Goal: Information Seeking & Learning: Learn about a topic

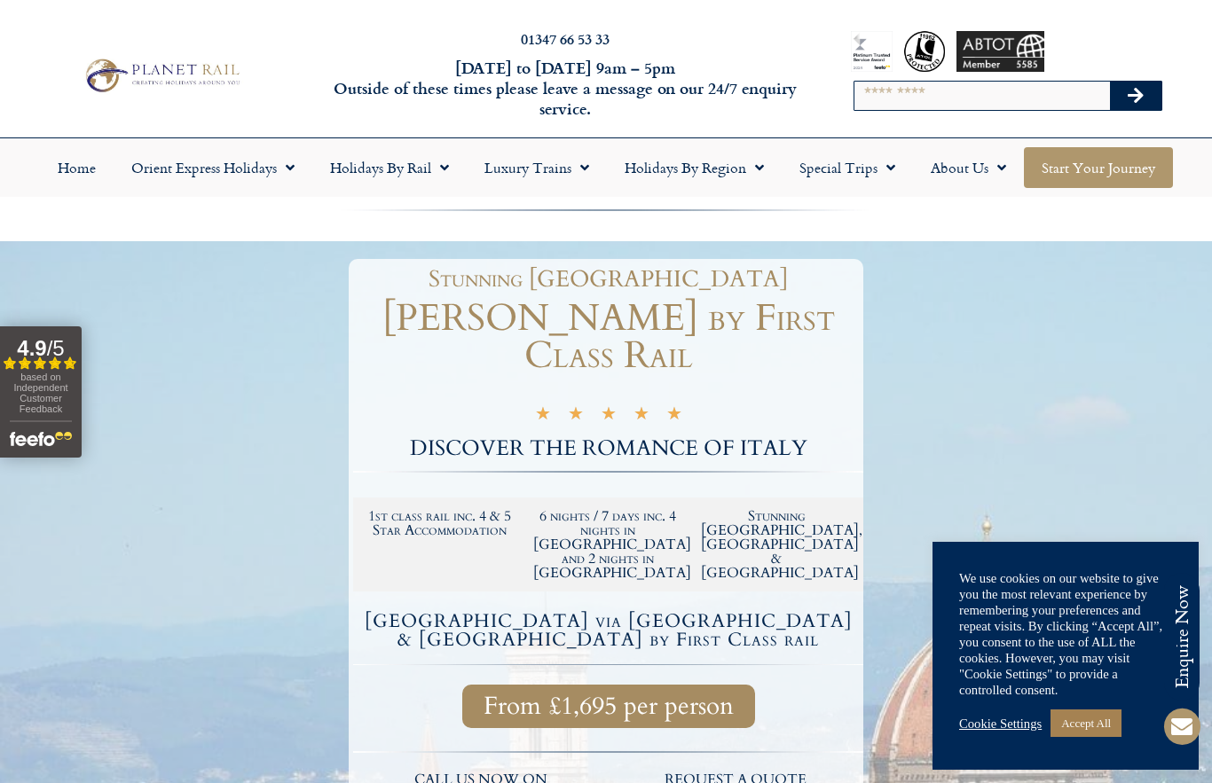
click at [1113, 170] on link "Start your Journey" at bounding box center [1098, 167] width 149 height 41
click at [539, 161] on link "Luxury Trains" at bounding box center [537, 167] width 140 height 41
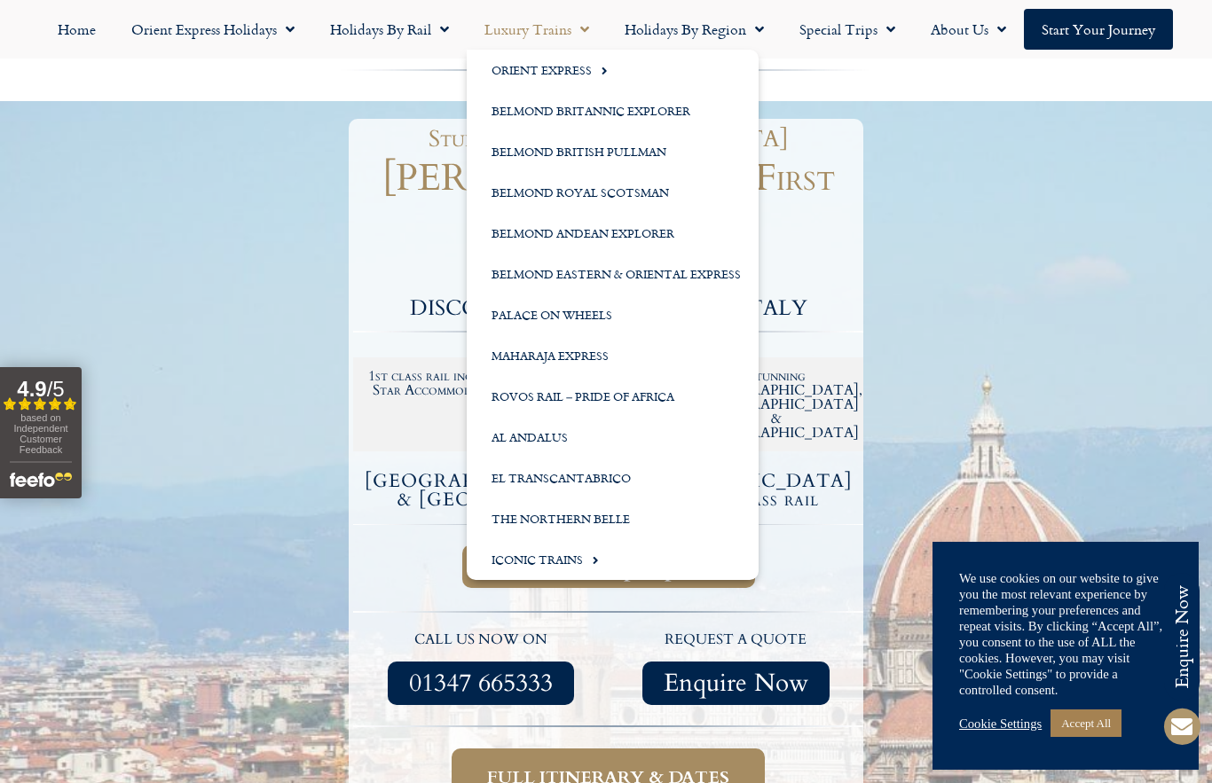
scroll to position [141, 0]
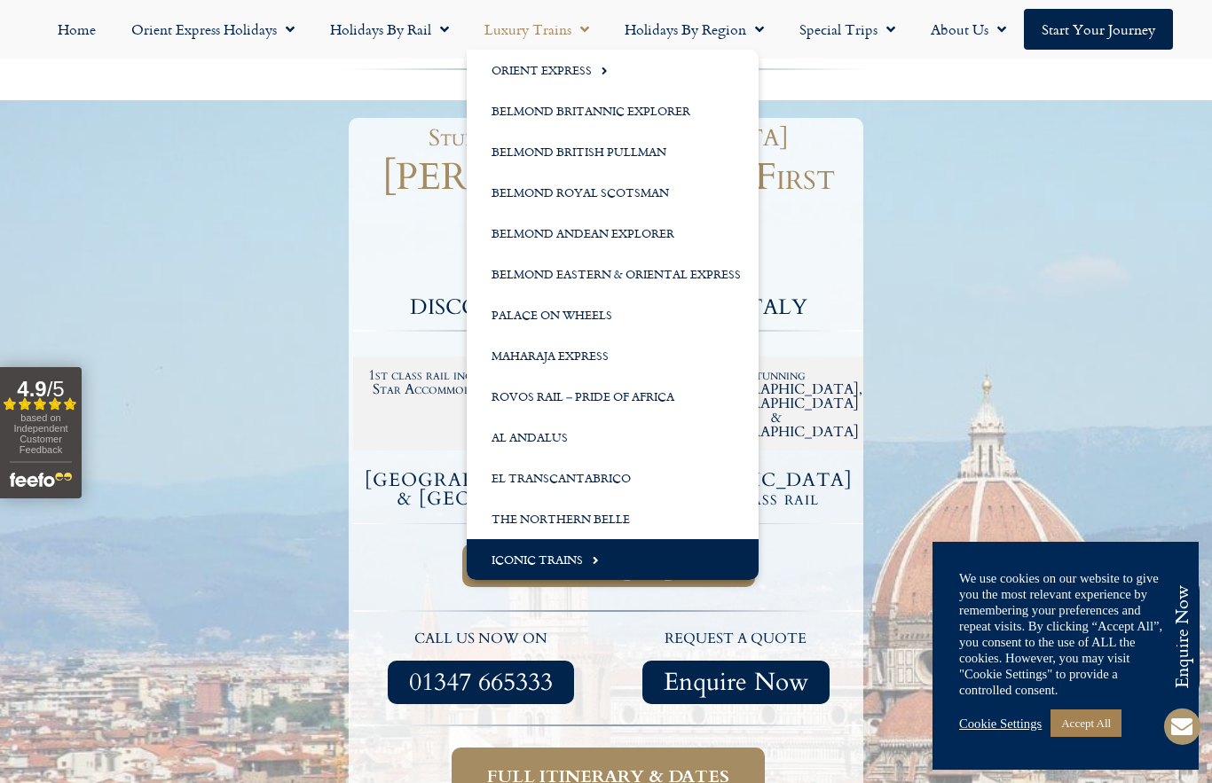
click at [531, 568] on link "Iconic Trains" at bounding box center [613, 559] width 292 height 41
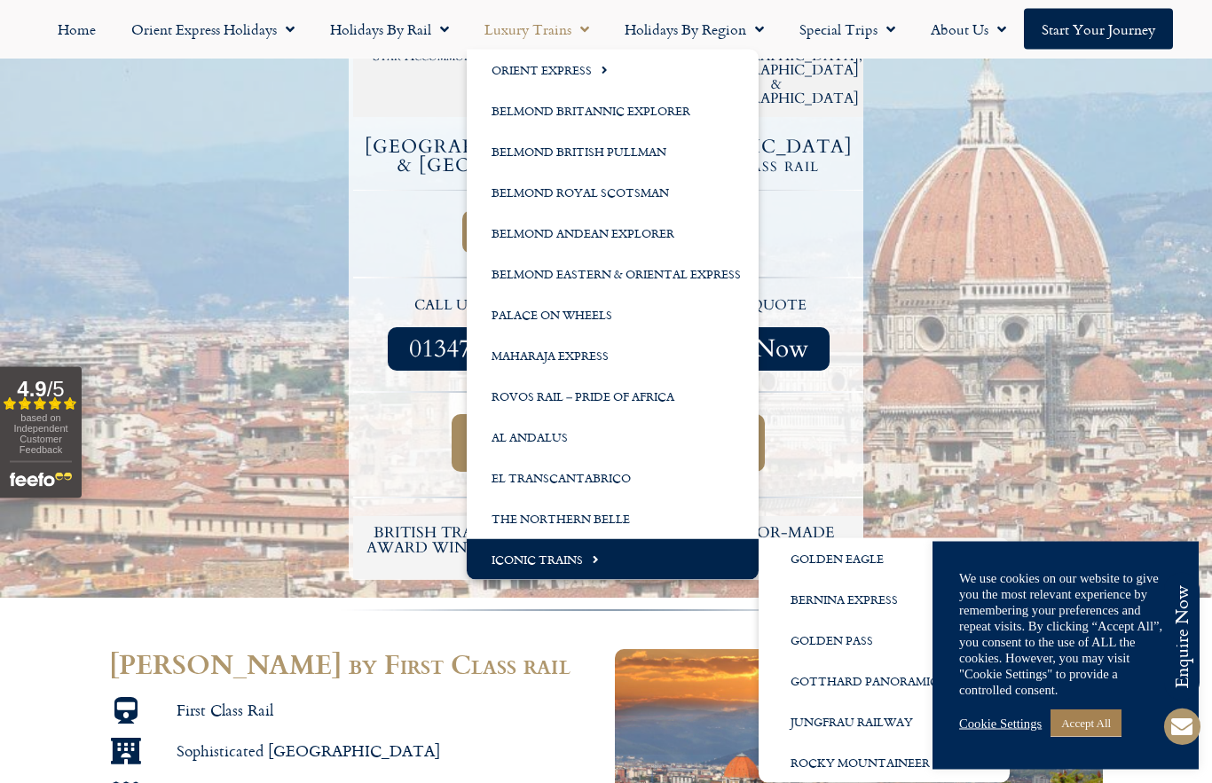
scroll to position [475, 0]
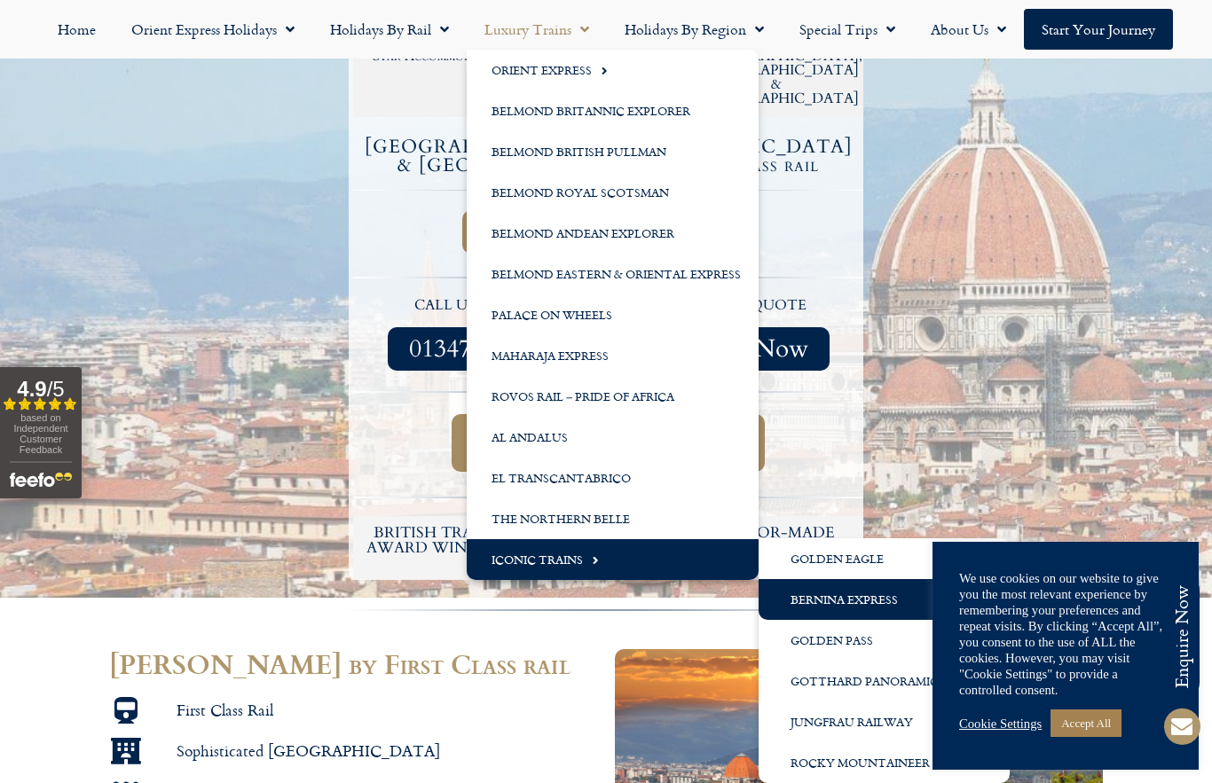
click at [862, 614] on link "Bernina Express" at bounding box center [884, 599] width 251 height 41
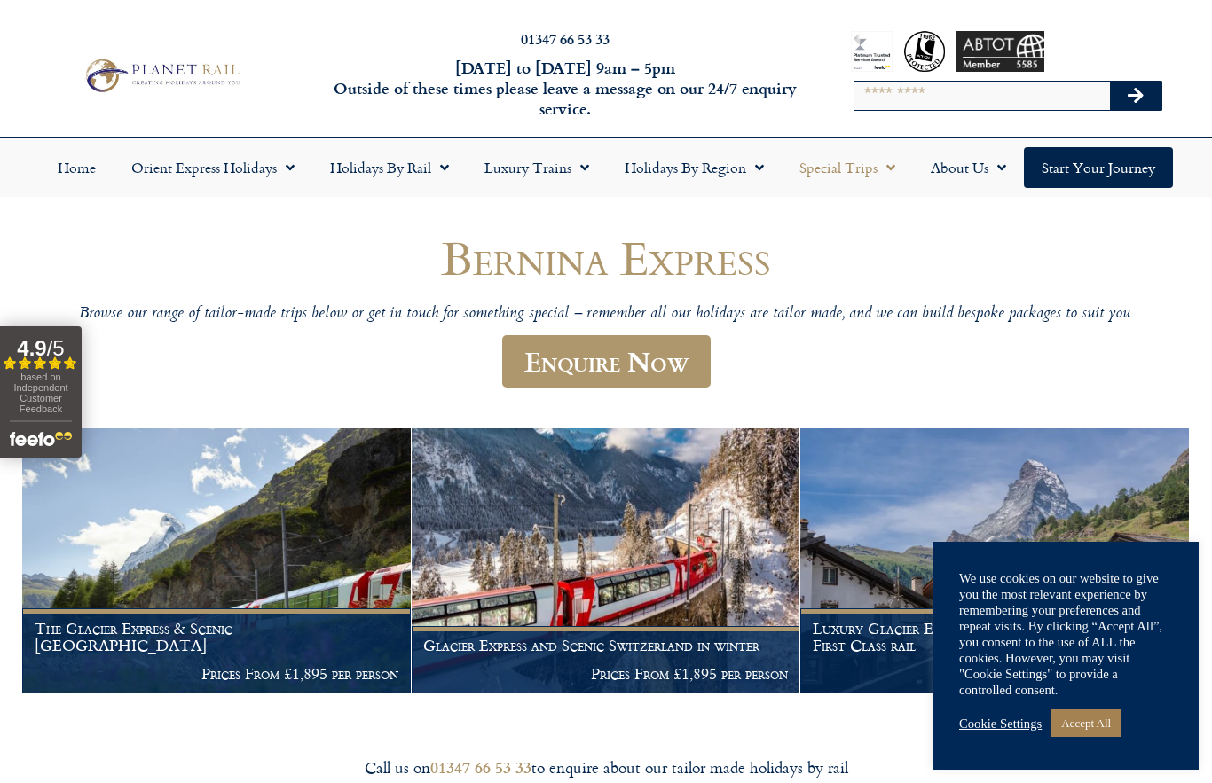
click at [844, 172] on link "Special Trips" at bounding box center [847, 167] width 131 height 41
click at [911, 215] on link "Latest Experiences" at bounding box center [868, 208] width 172 height 41
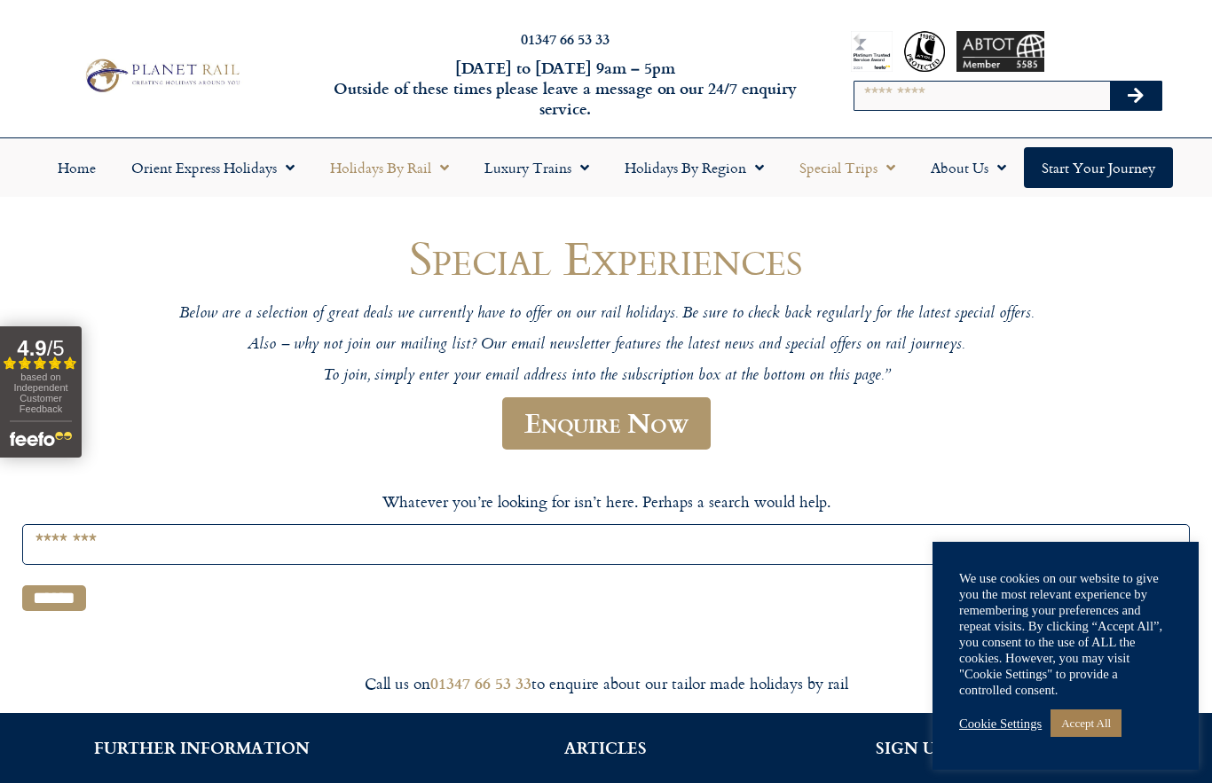
click at [397, 173] on link "Holidays by Rail" at bounding box center [389, 167] width 154 height 41
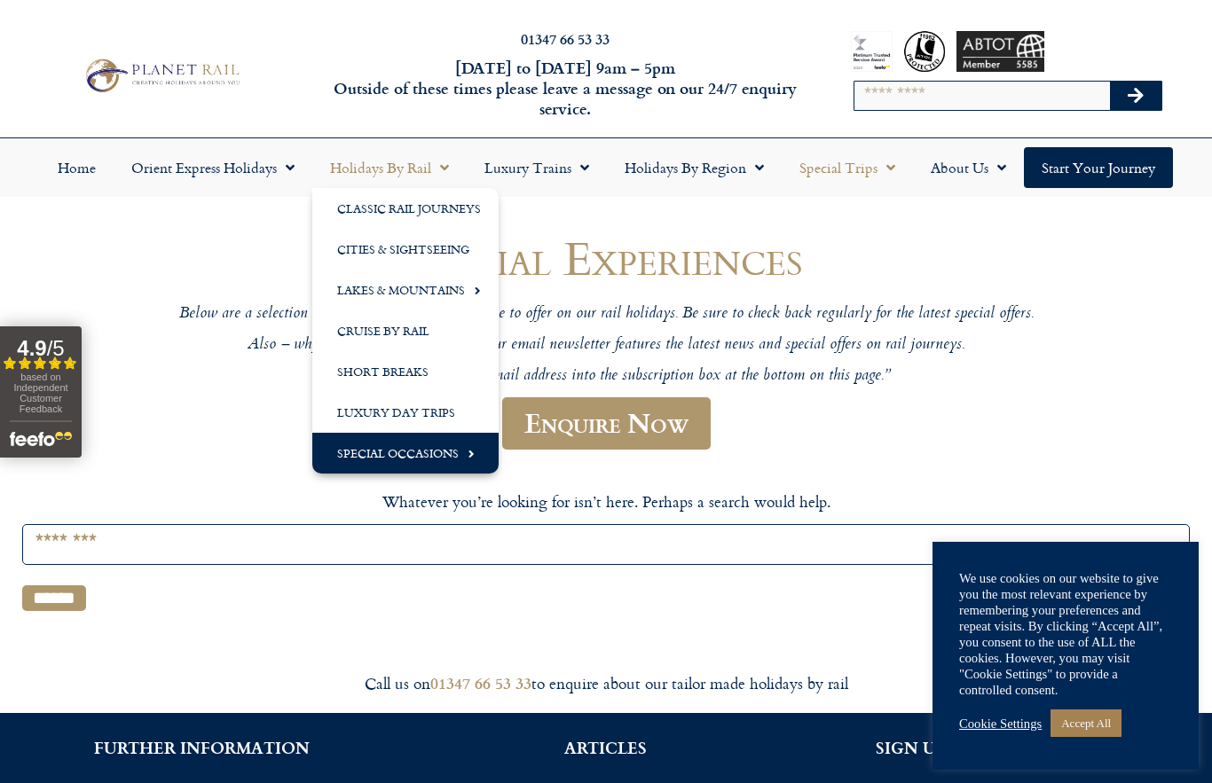
click at [378, 460] on link "Special Occasions" at bounding box center [405, 453] width 186 height 41
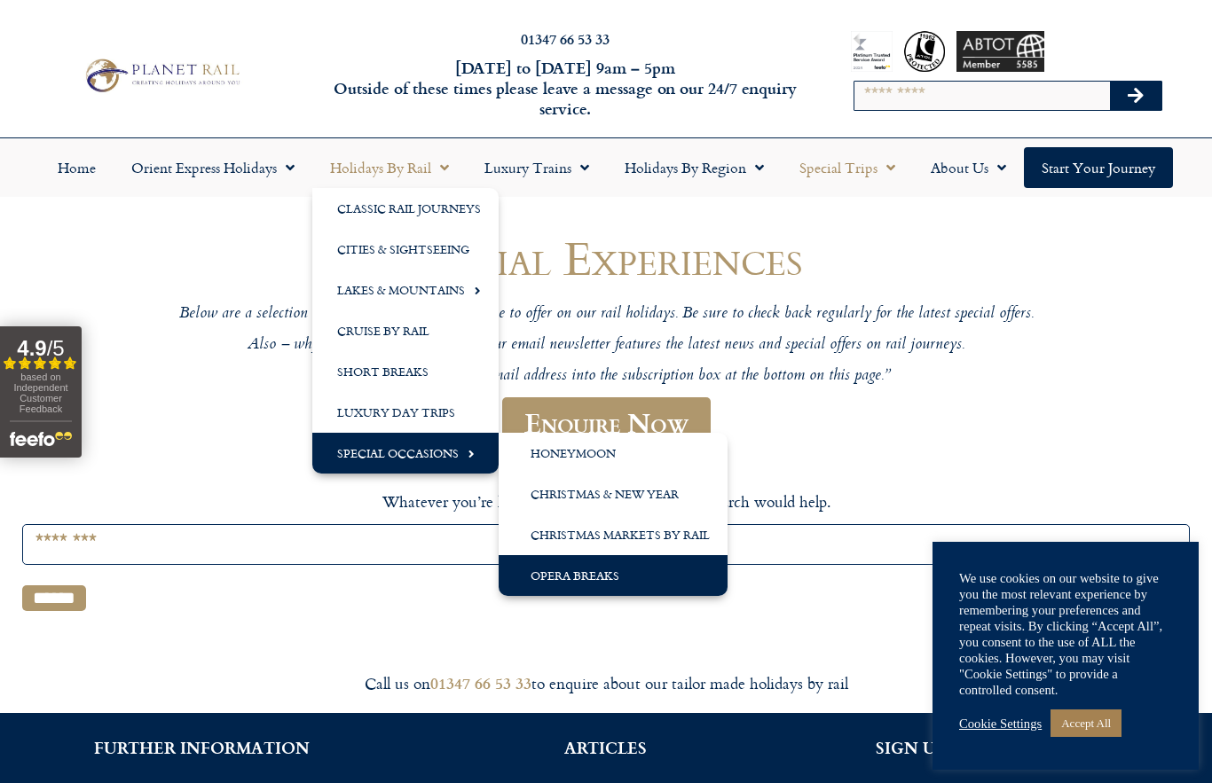
click at [555, 593] on link "Opera Breaks" at bounding box center [613, 575] width 229 height 41
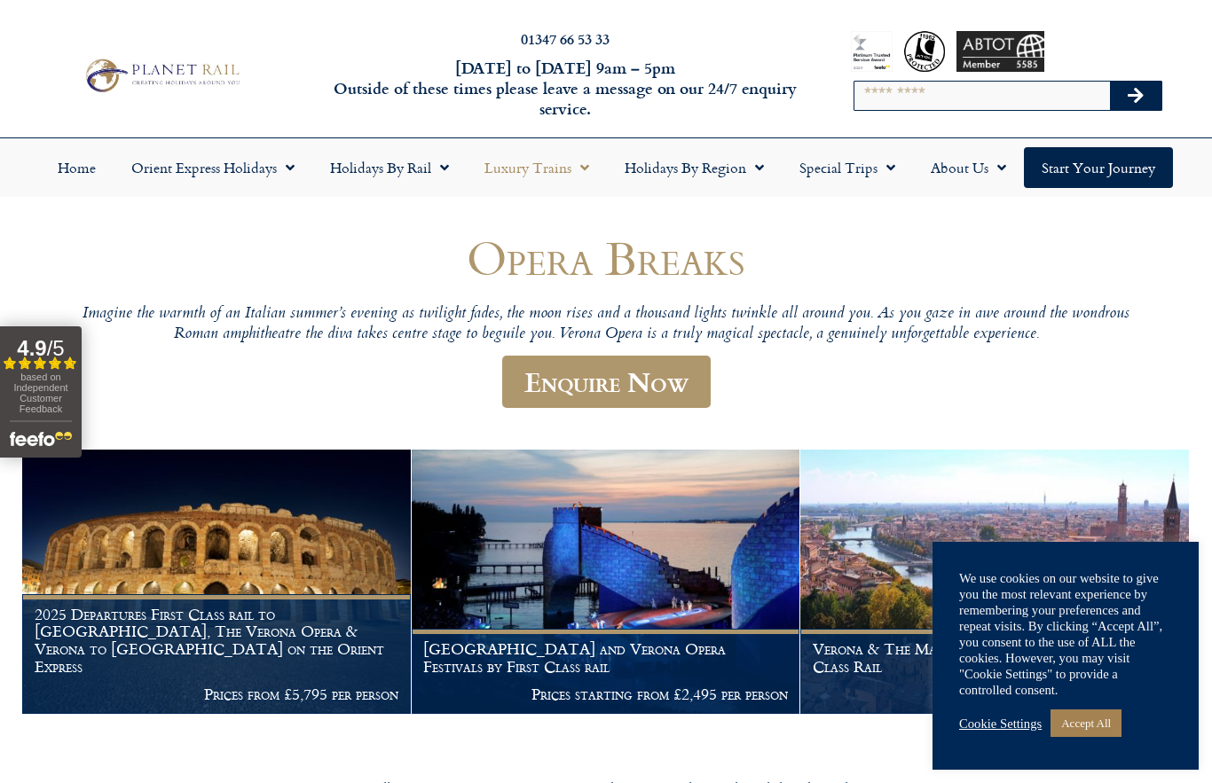
click at [533, 169] on link "Luxury Trains" at bounding box center [537, 167] width 140 height 41
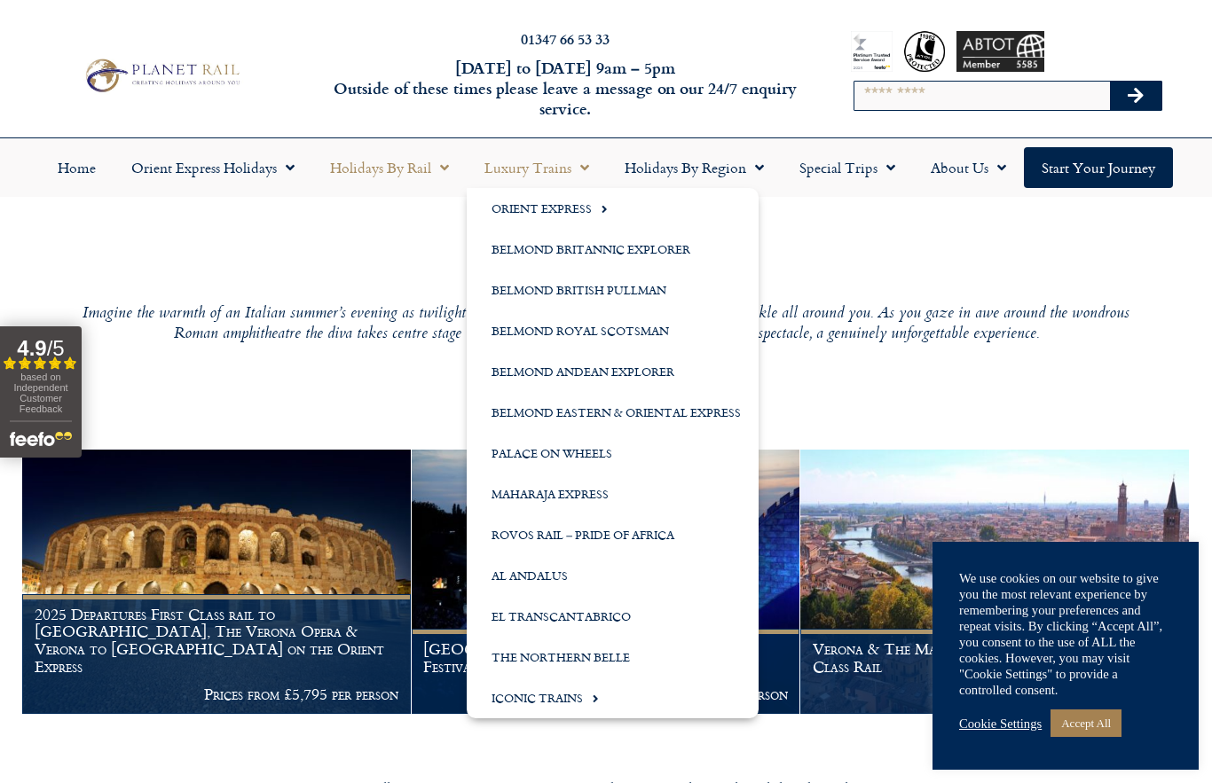
click at [370, 175] on link "Holidays by Rail" at bounding box center [389, 167] width 154 height 41
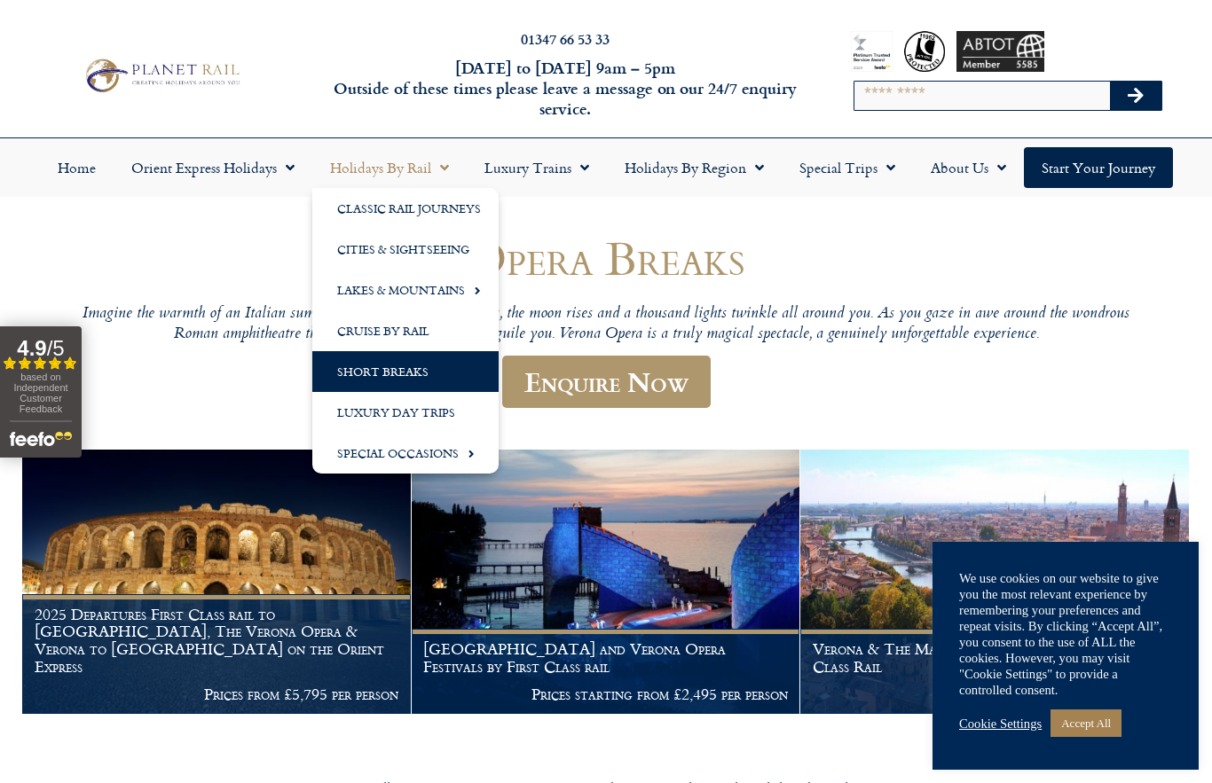
click at [375, 375] on link "Short Breaks" at bounding box center [405, 371] width 186 height 41
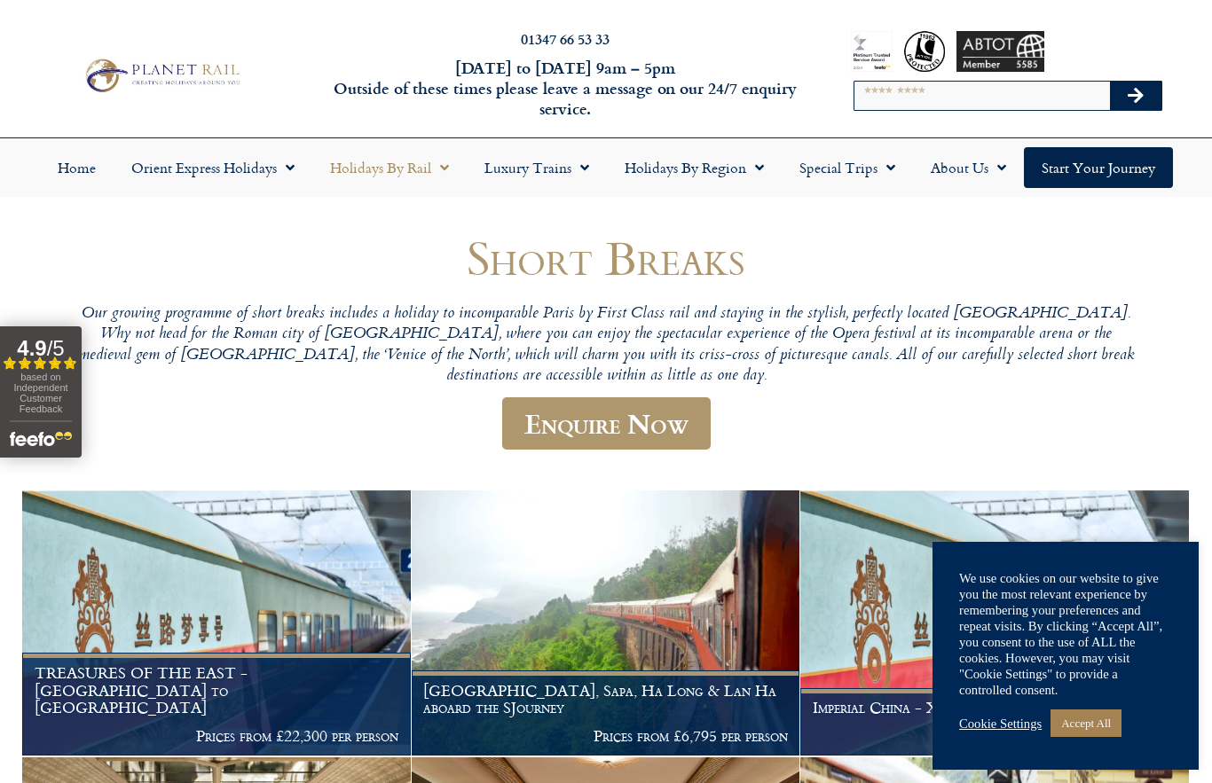
click at [403, 176] on link "Holidays by Rail" at bounding box center [389, 167] width 154 height 41
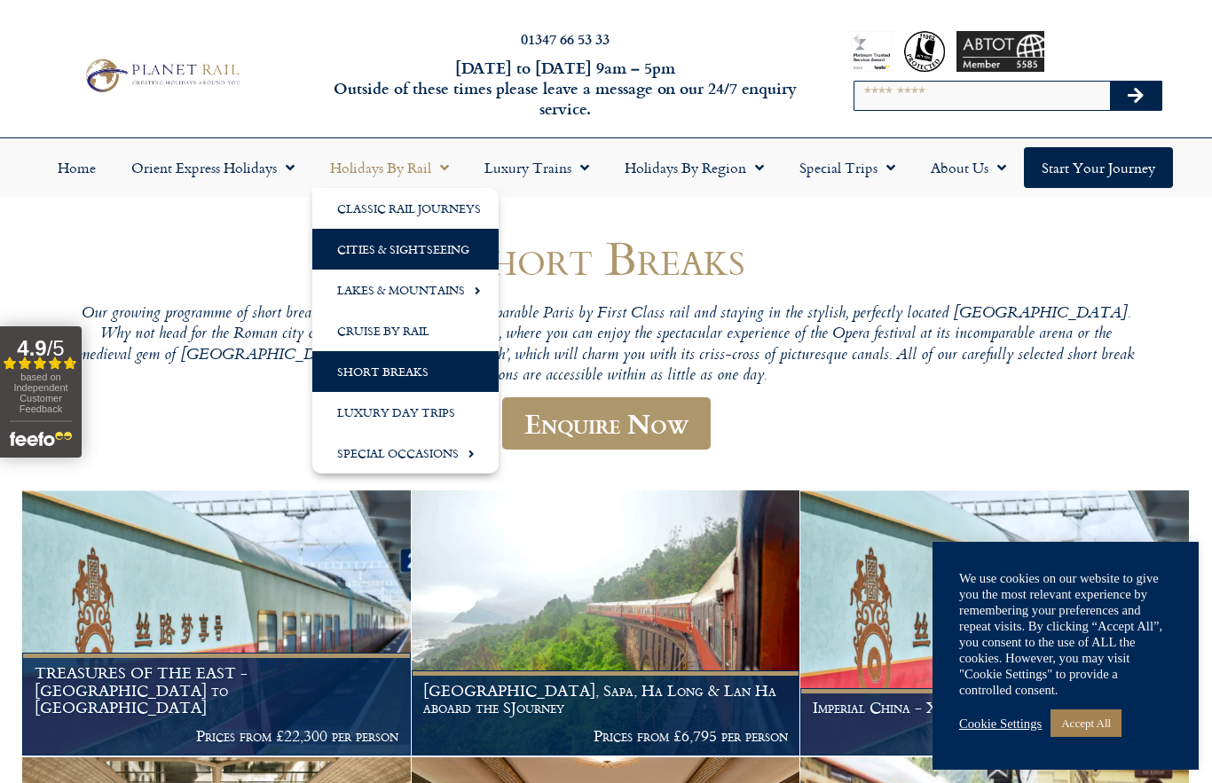
click at [372, 257] on link "Cities & Sightseeing" at bounding box center [405, 249] width 186 height 41
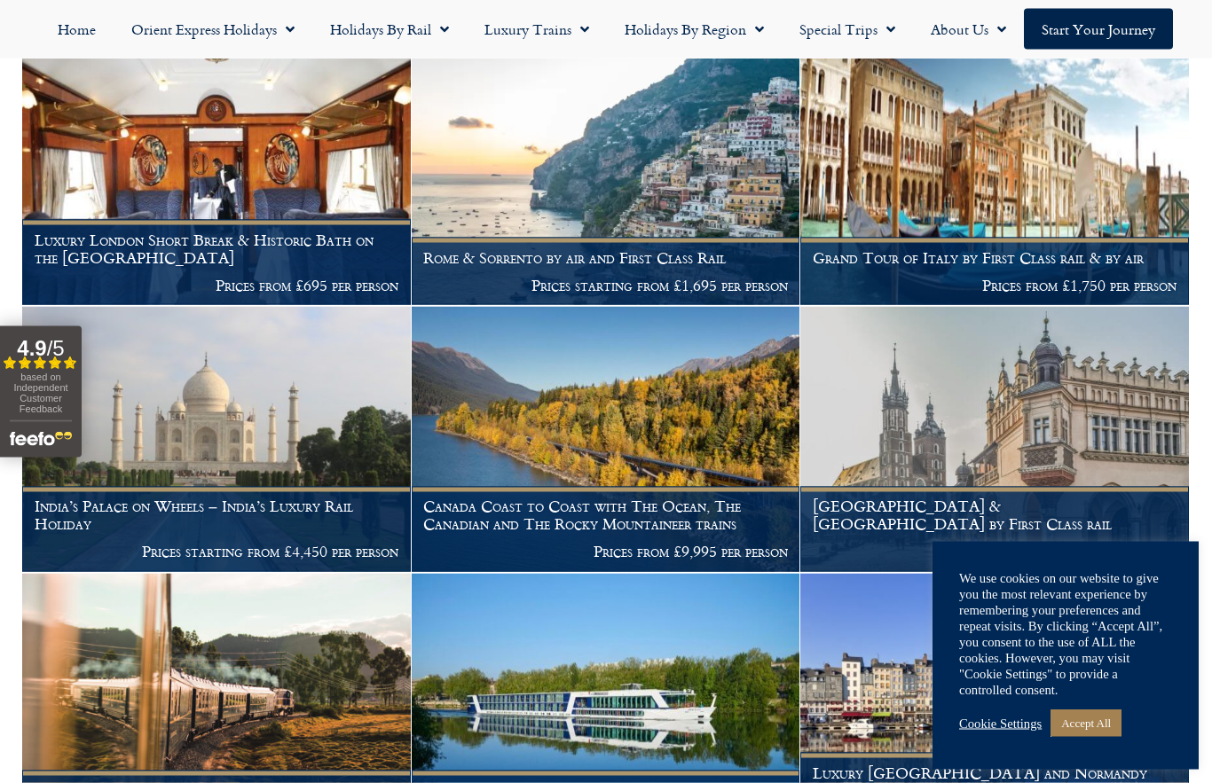
scroll to position [3488, 0]
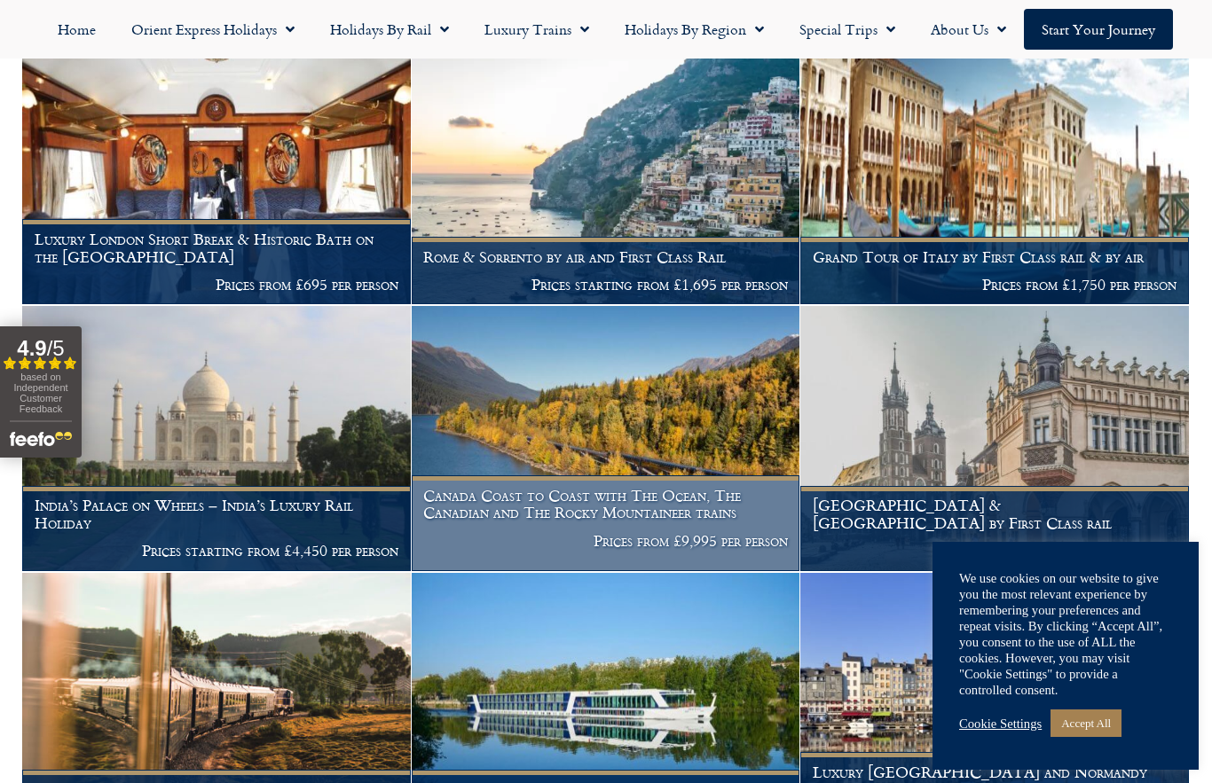
click at [586, 532] on p "Prices from £9,995 per person" at bounding box center [605, 541] width 365 height 18
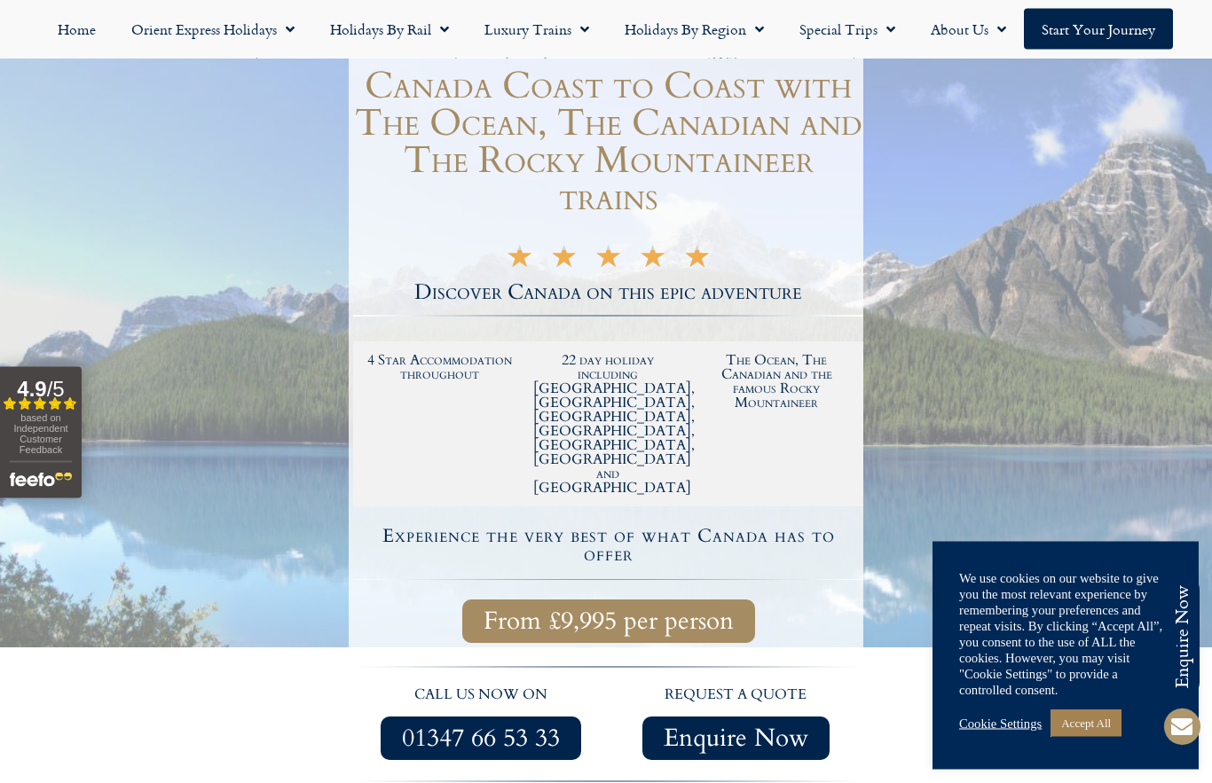
scroll to position [232, 0]
click at [607, 390] on h2 "22 day holiday including Halifax, Montreal, Toronto, Jasper, Banff, Kamloops an…" at bounding box center [608, 424] width 151 height 142
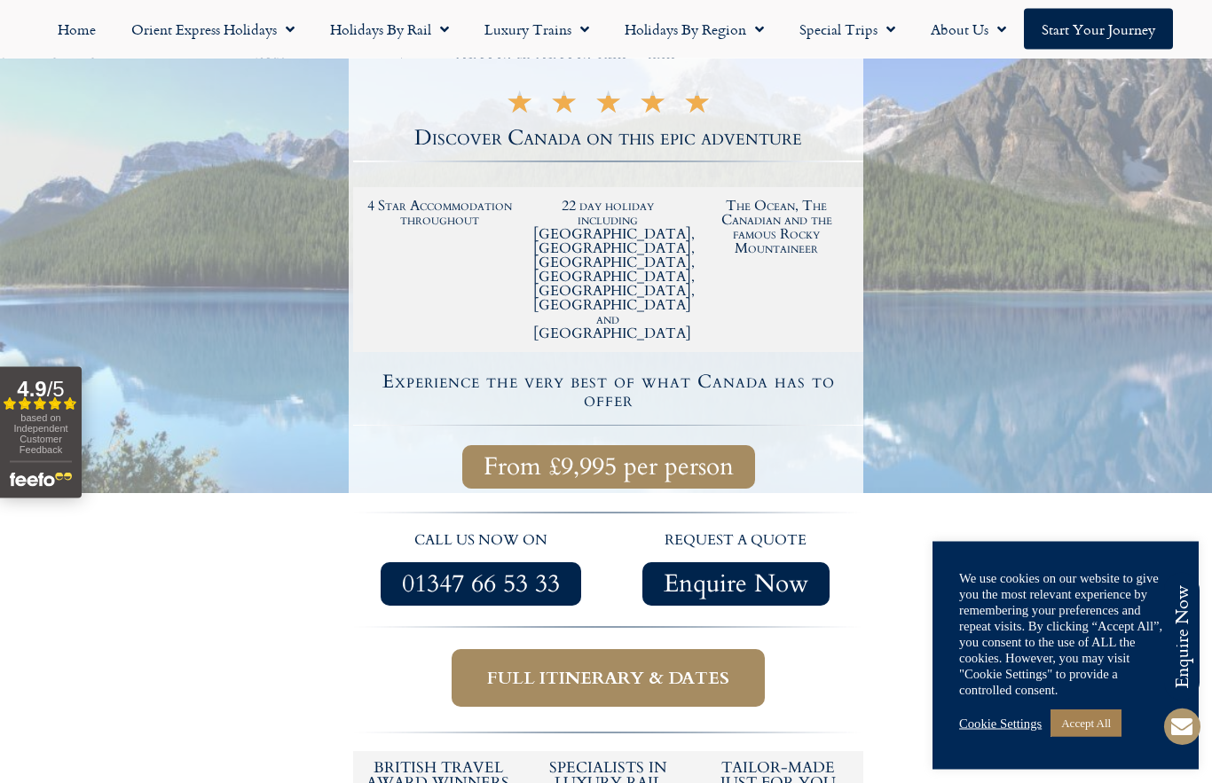
scroll to position [387, 0]
click at [564, 667] on span "Full itinerary & dates" at bounding box center [608, 678] width 242 height 22
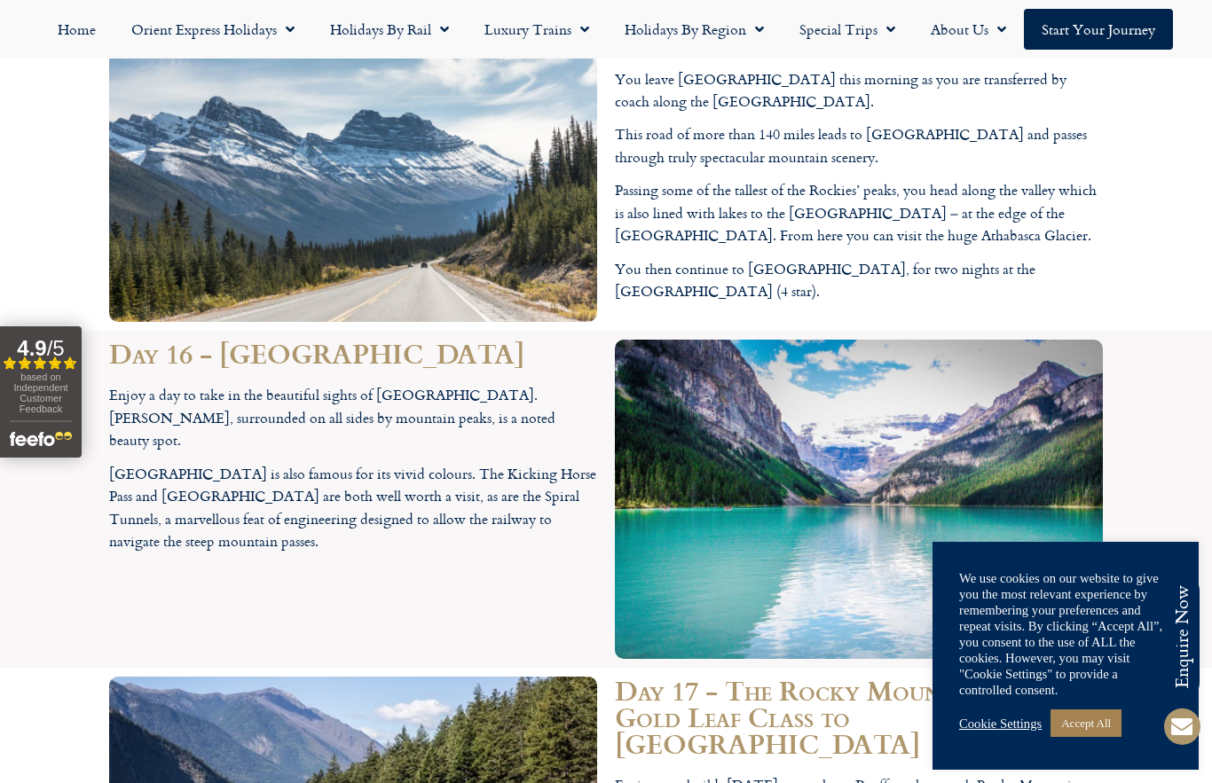
scroll to position [7491, 0]
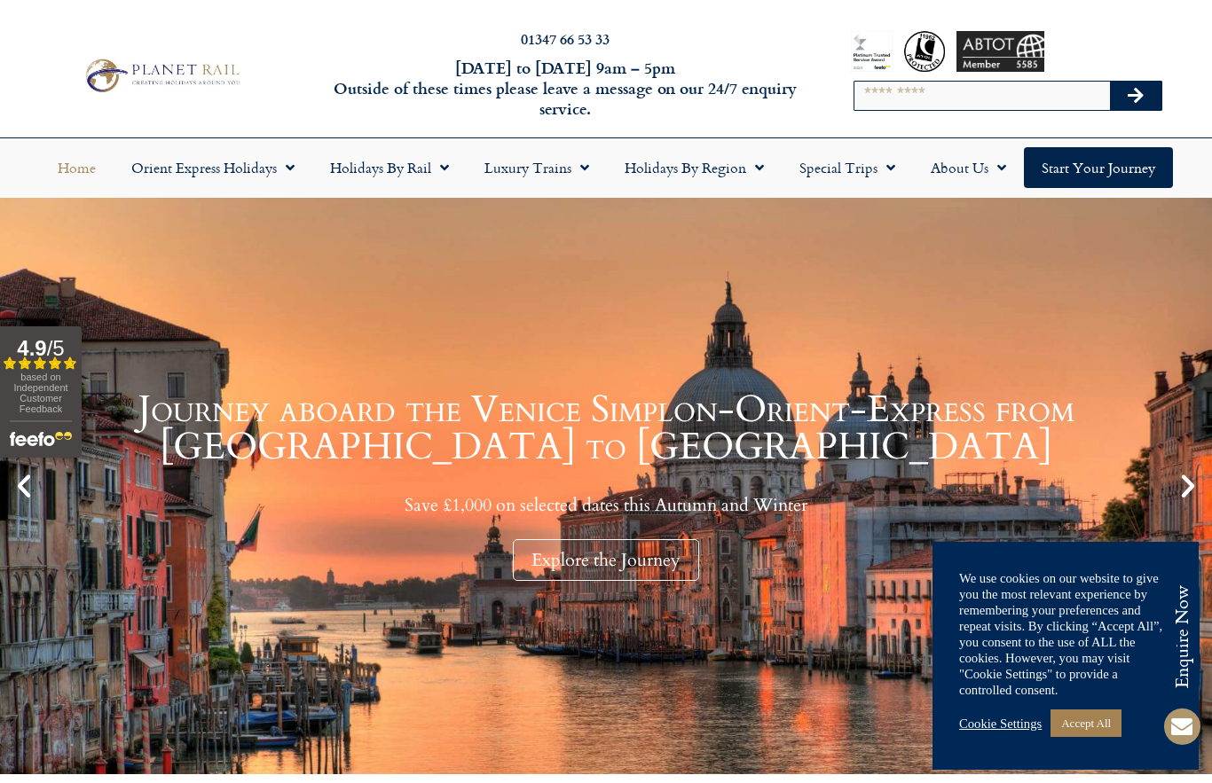
click at [1173, 483] on icon "Next slide" at bounding box center [1188, 486] width 30 height 30
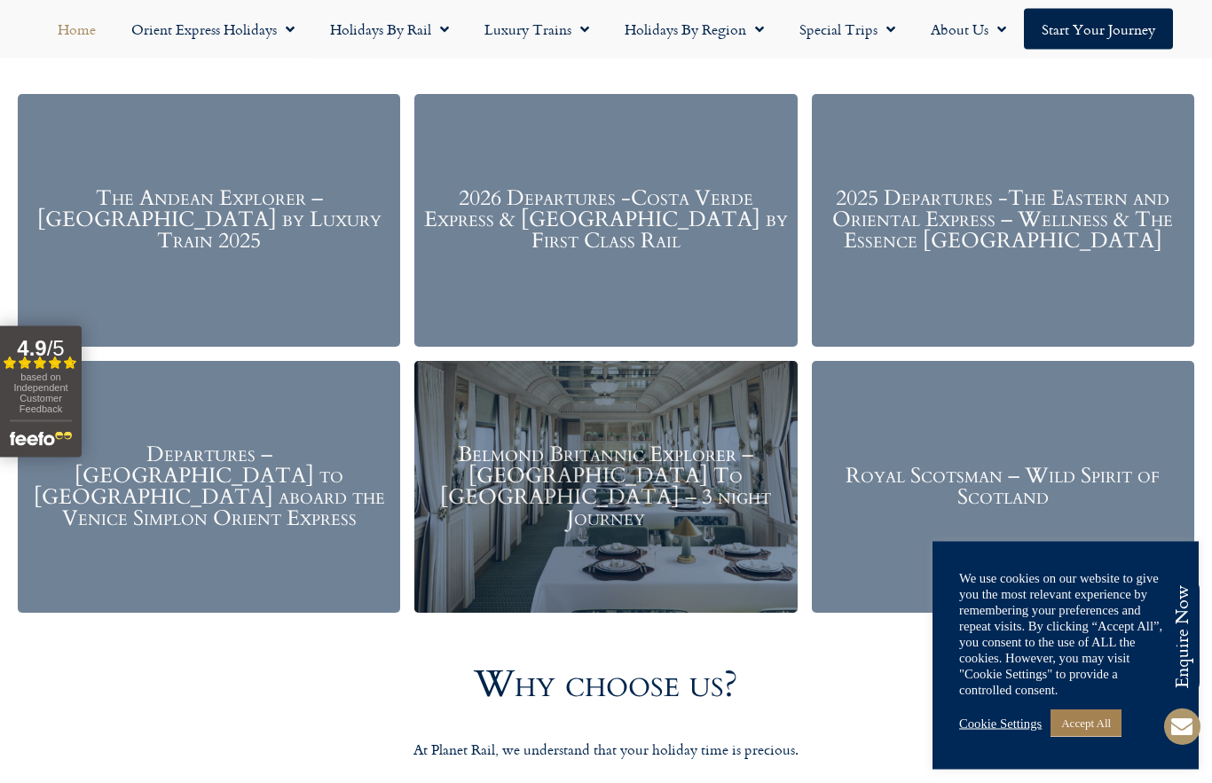
scroll to position [2138, 0]
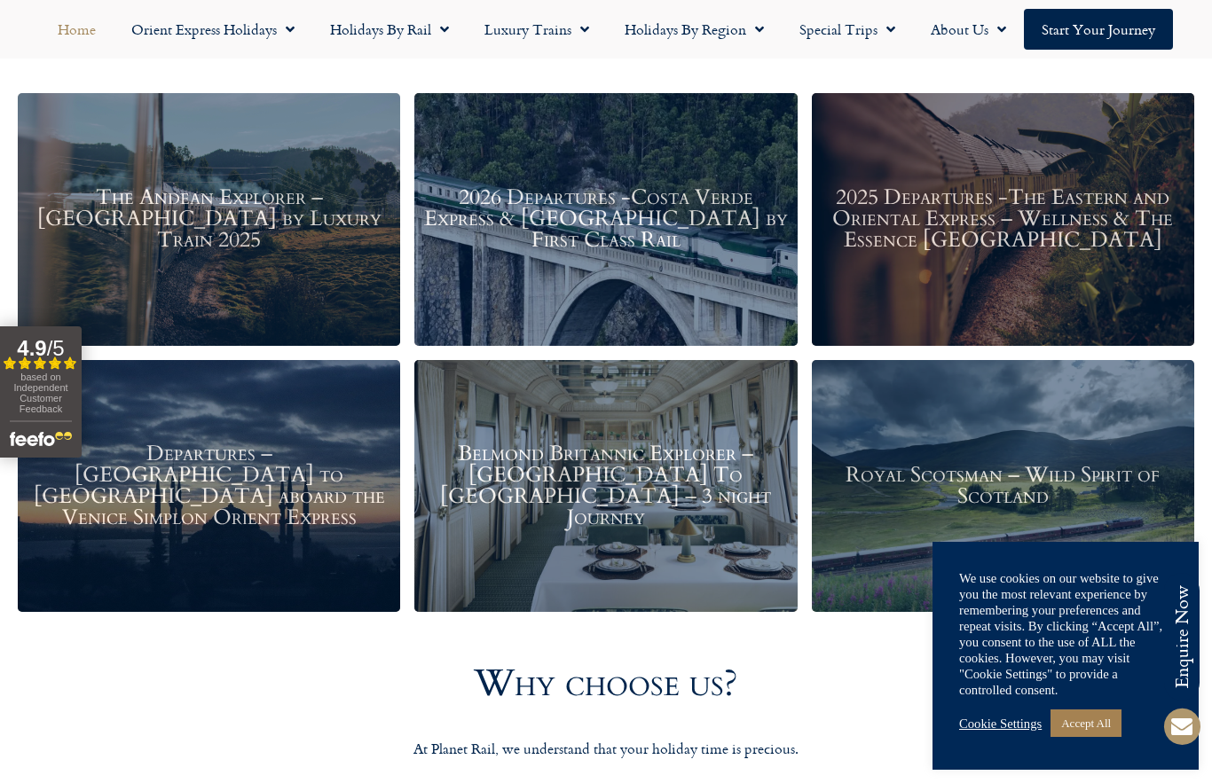
click at [1086, 240] on h3 "2025 Departures -The Eastern and Oriental Express – Wellness & The Essence Mala…" at bounding box center [1003, 219] width 365 height 64
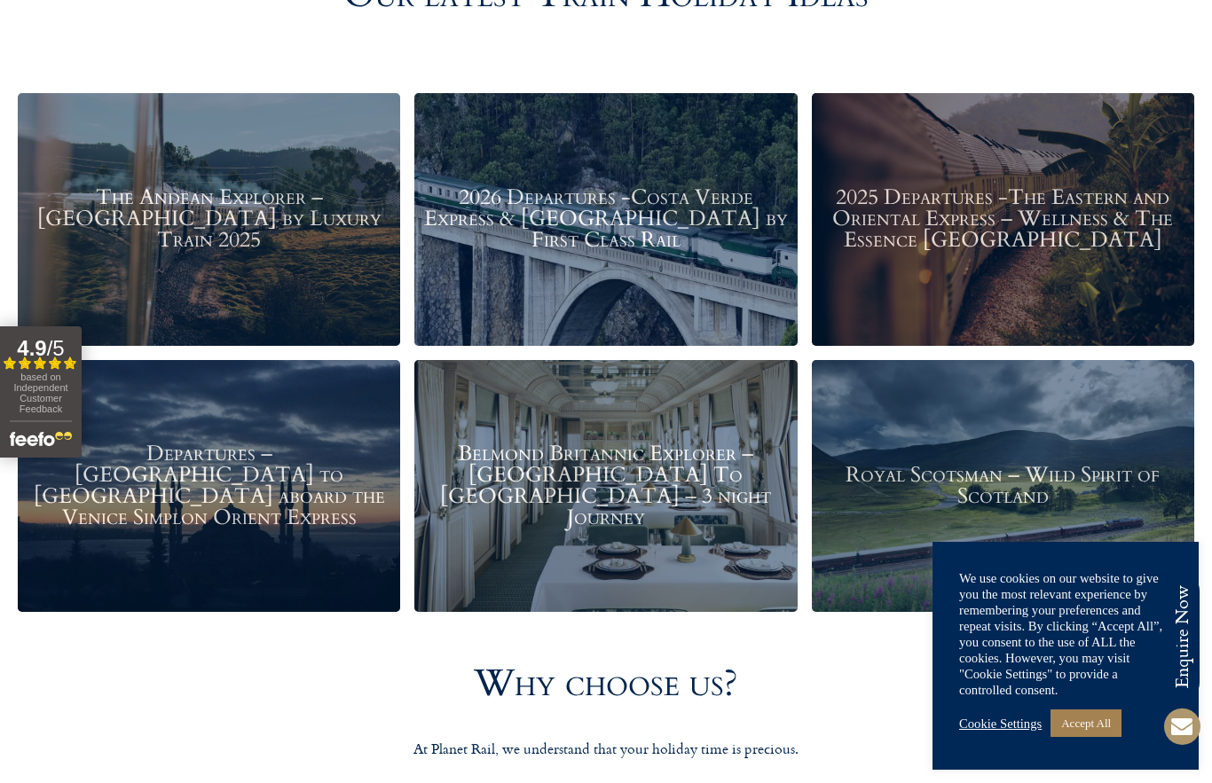
scroll to position [2221, 0]
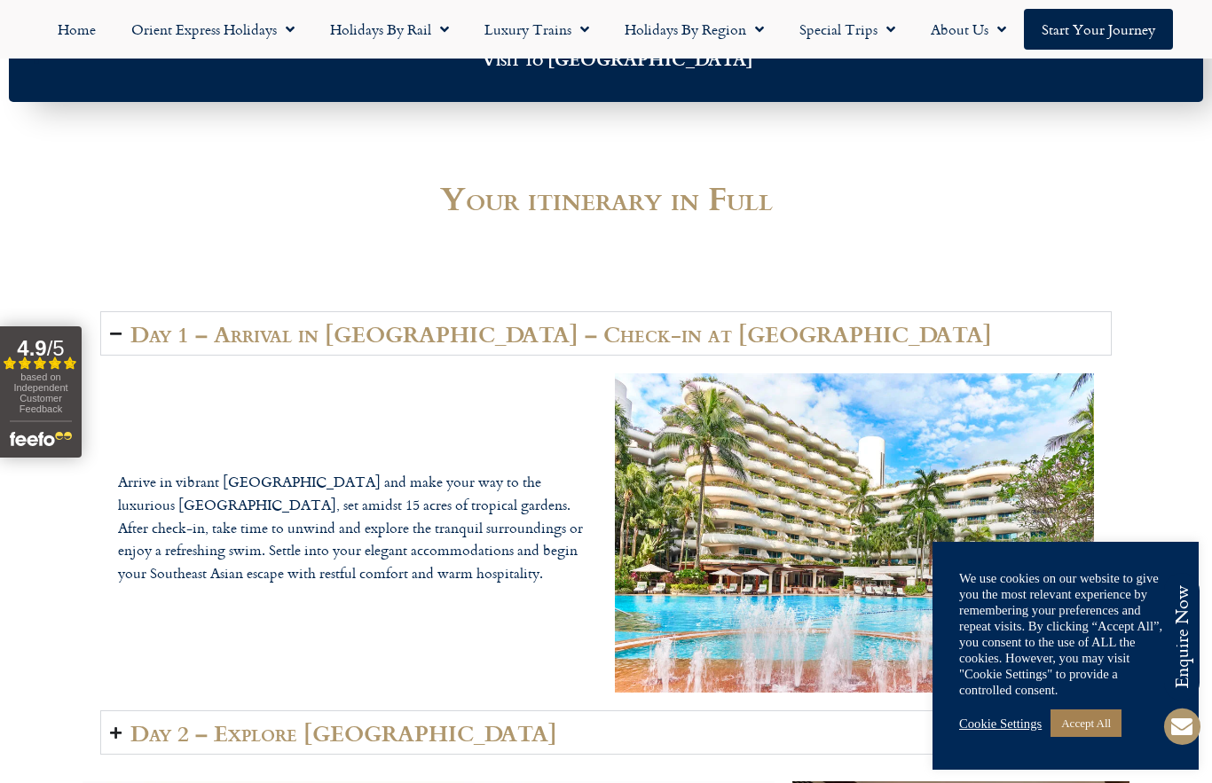
scroll to position [2603, 0]
